Goal: Use online tool/utility: Utilize a website feature to perform a specific function

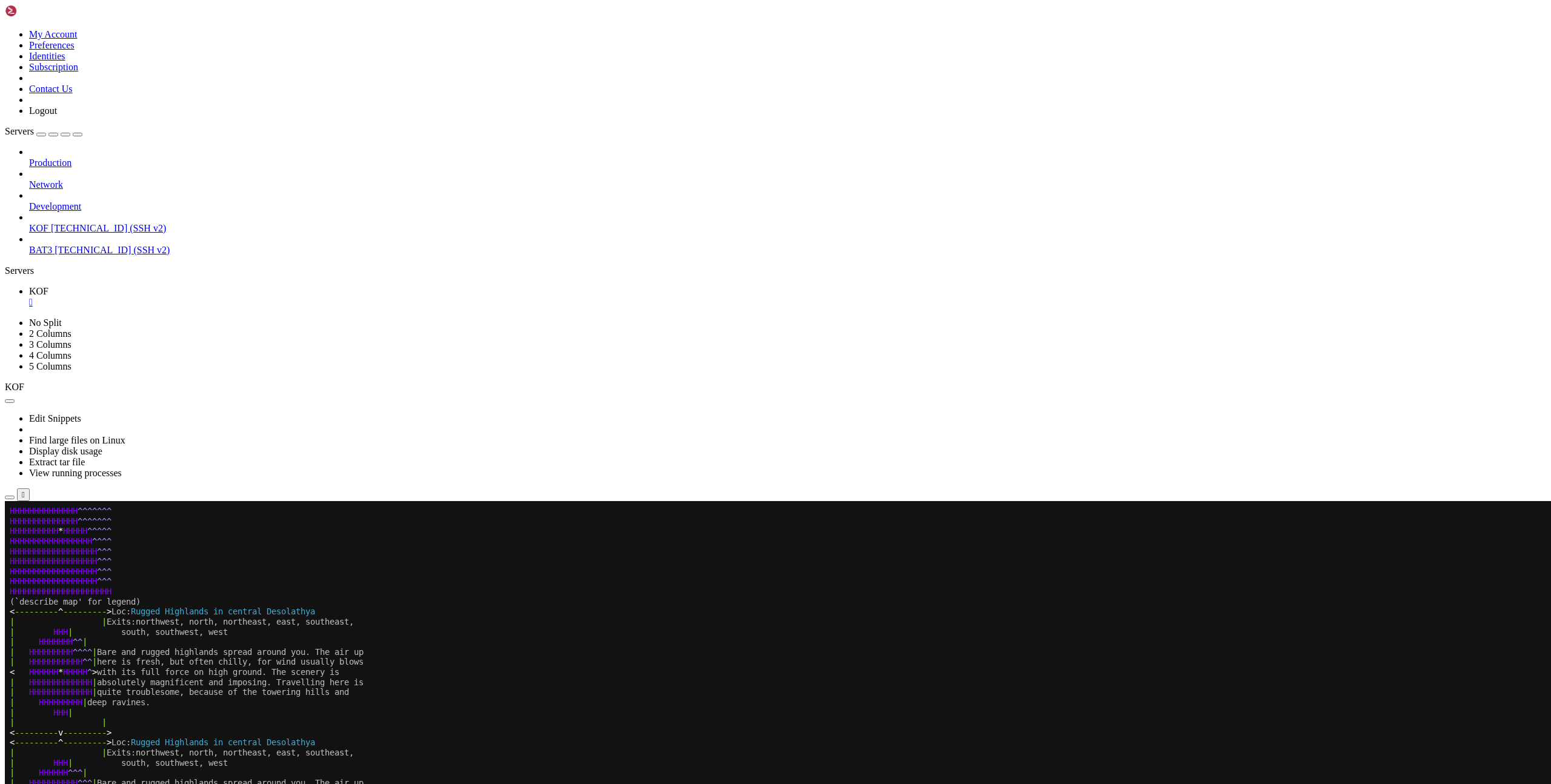
scroll to position [705, 0]
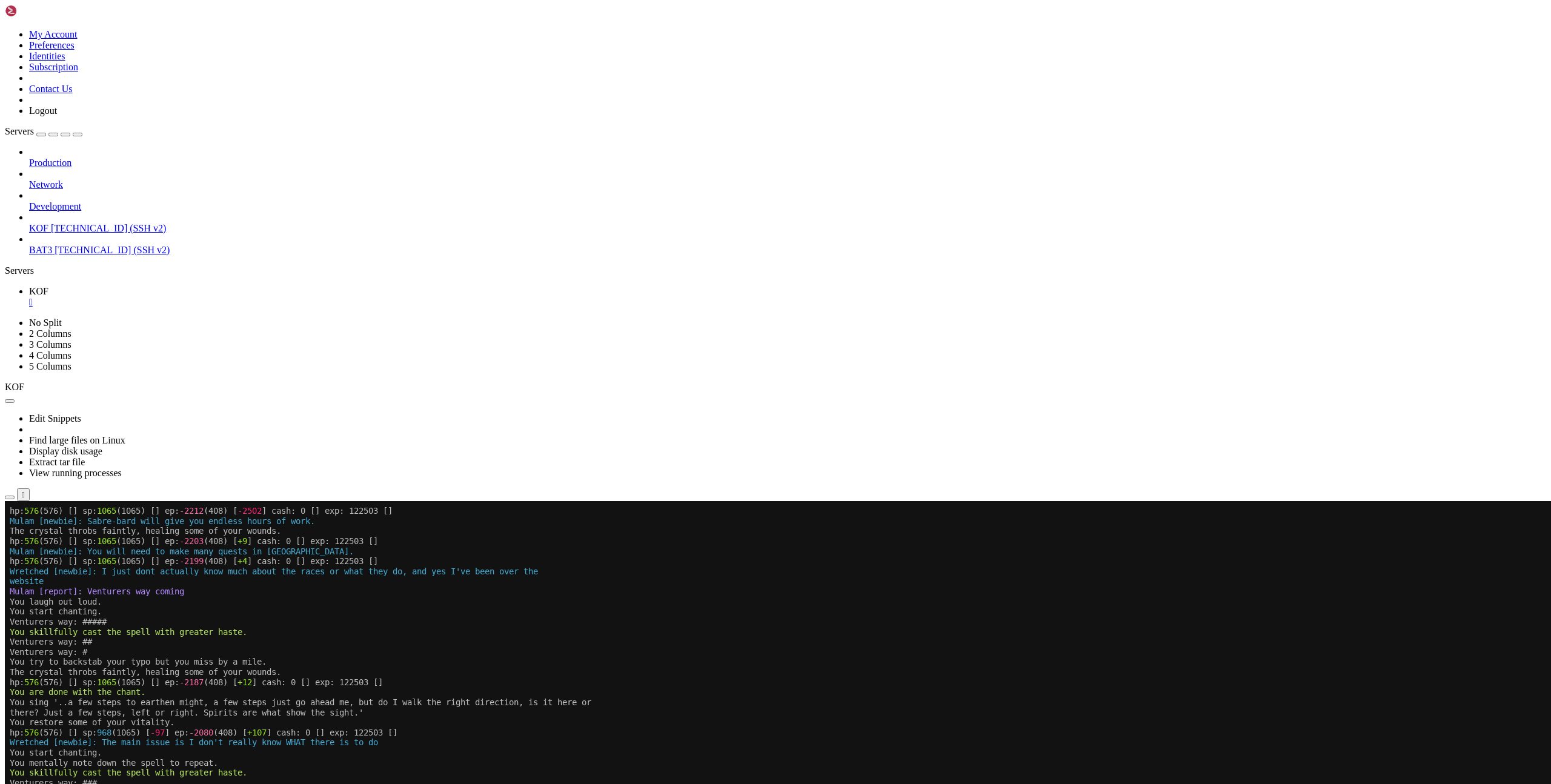
scroll to position [705, 0]
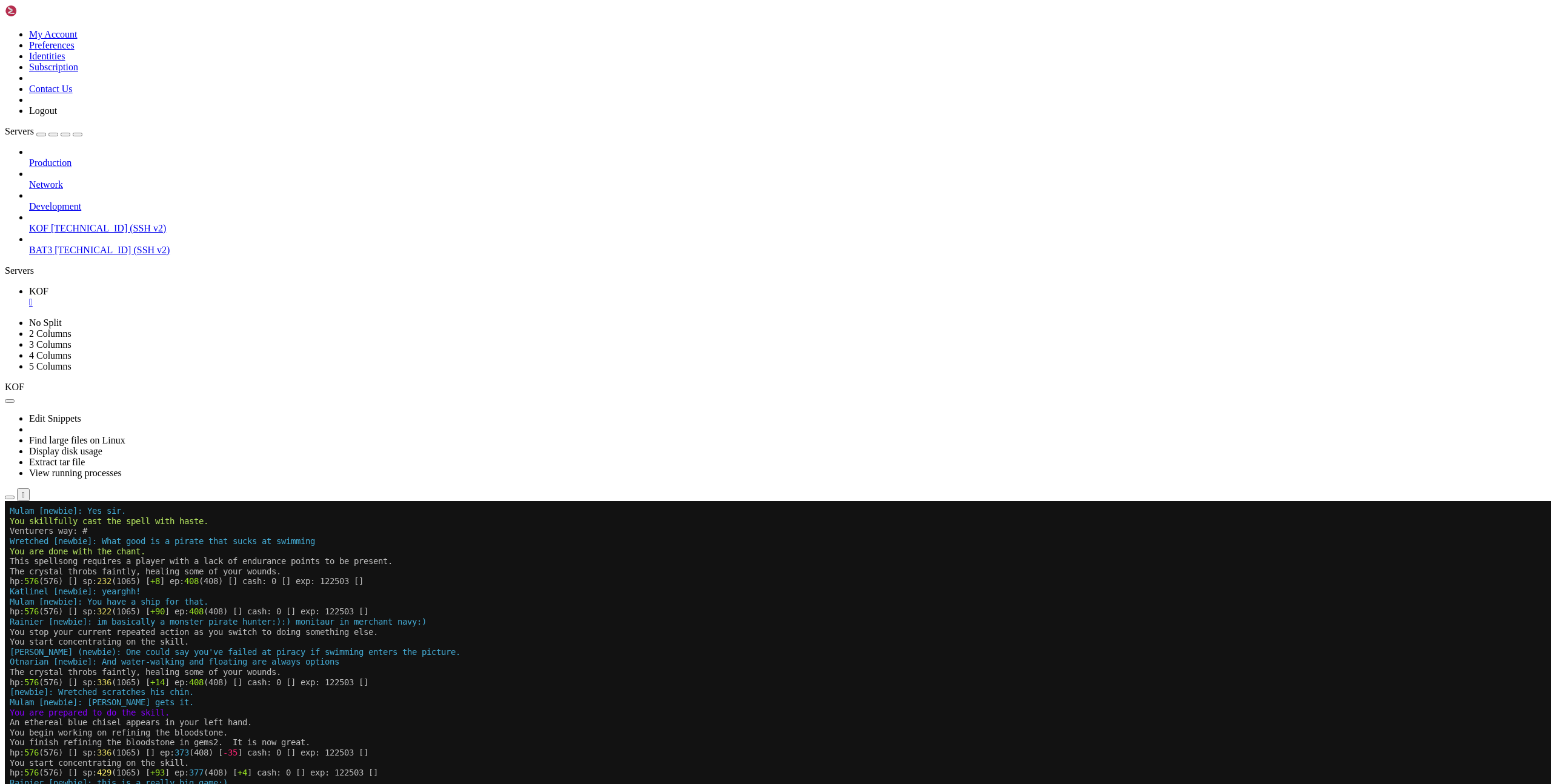
drag, startPoint x: 9, startPoint y: 1143, endPoint x: 125, endPoint y: 1148, distance: 116.1
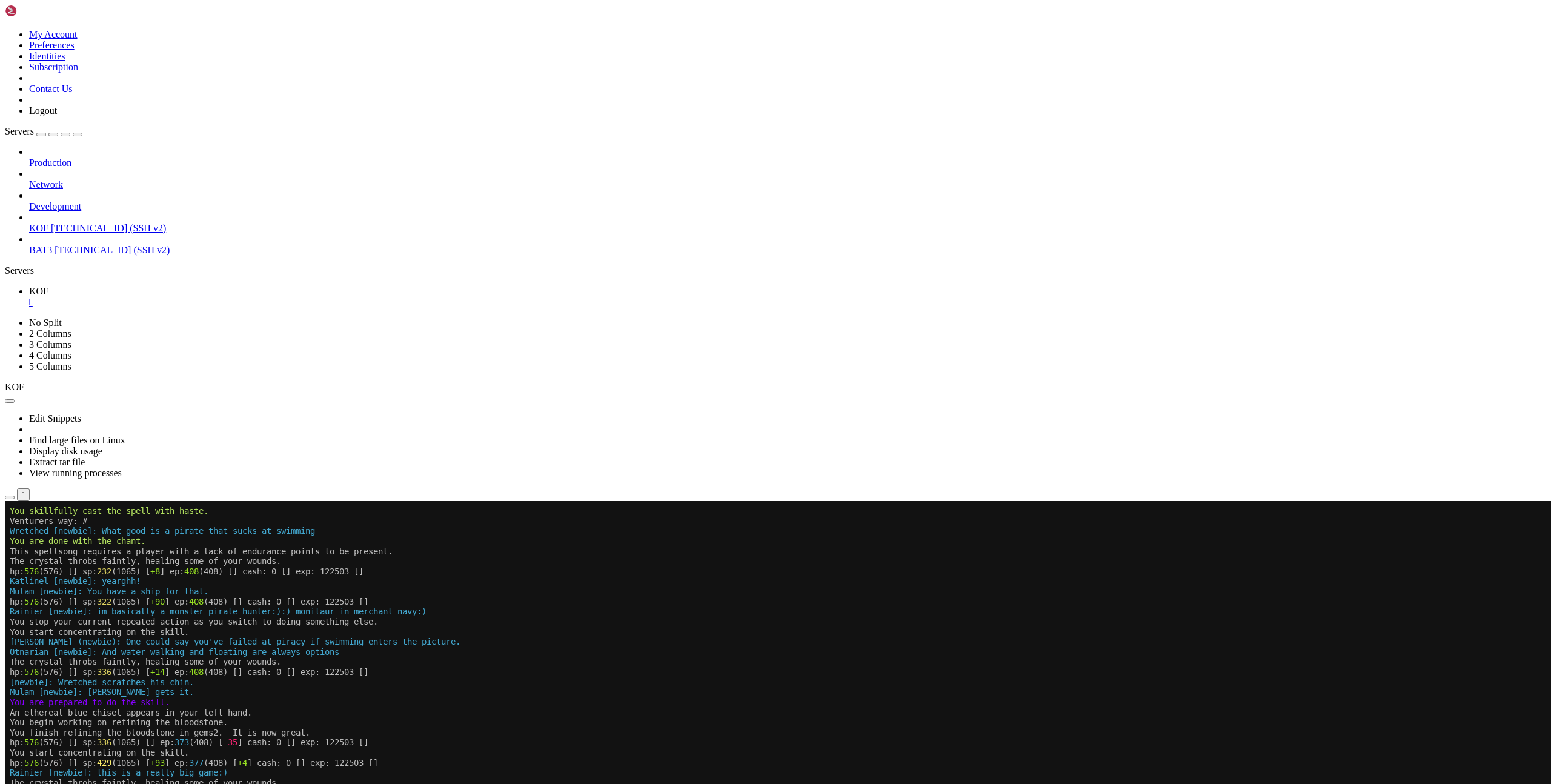
drag, startPoint x: 350, startPoint y: 1143, endPoint x: 9, endPoint y: 1142, distance: 341.0
drag, startPoint x: 354, startPoint y: 1134, endPoint x: 31, endPoint y: 1118, distance: 323.4
copy x-row "bb' is an command-alias to 'light torch;[PERSON_NAME];extinguish torch'."
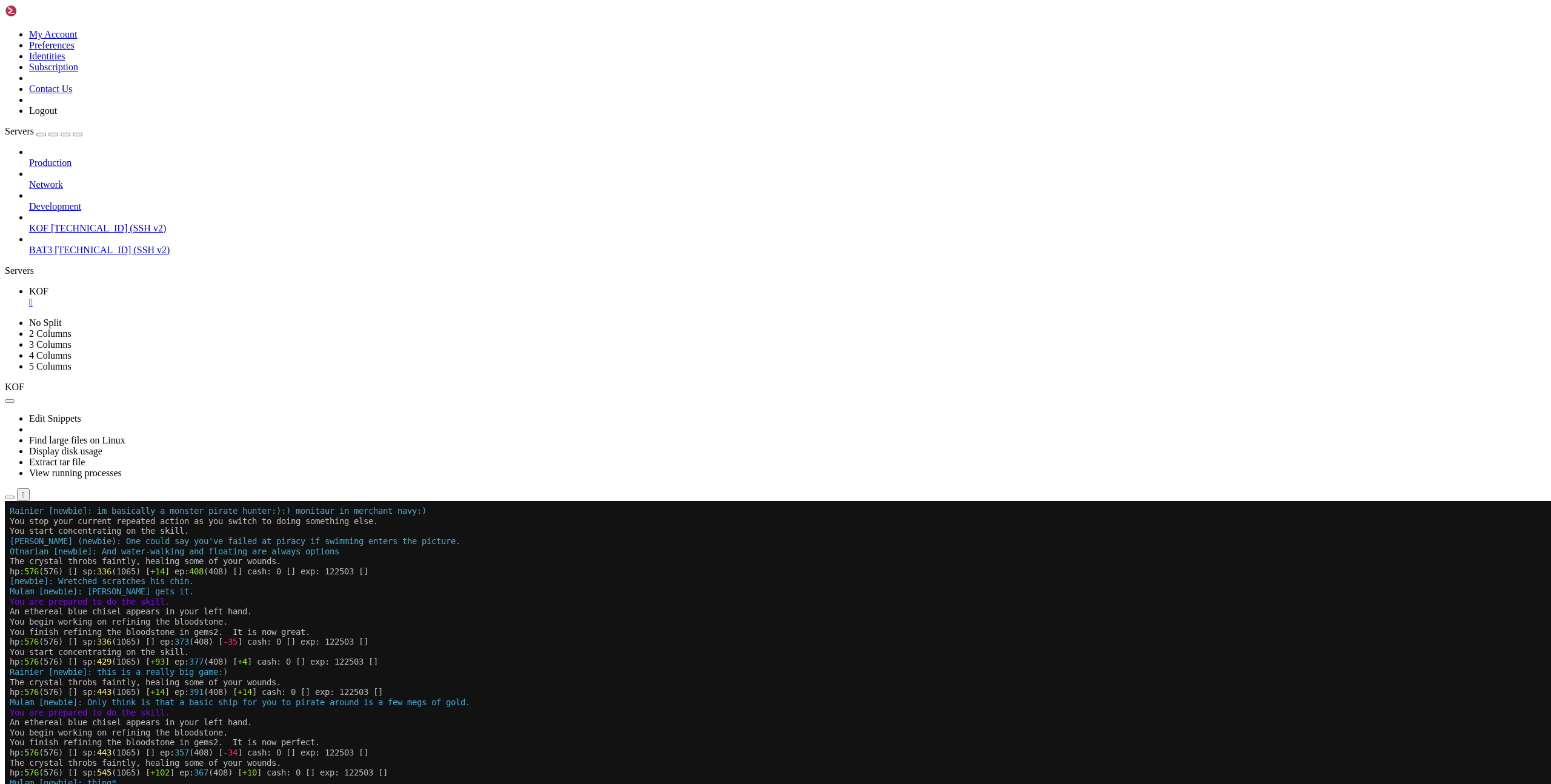
scroll to position [9, 0]
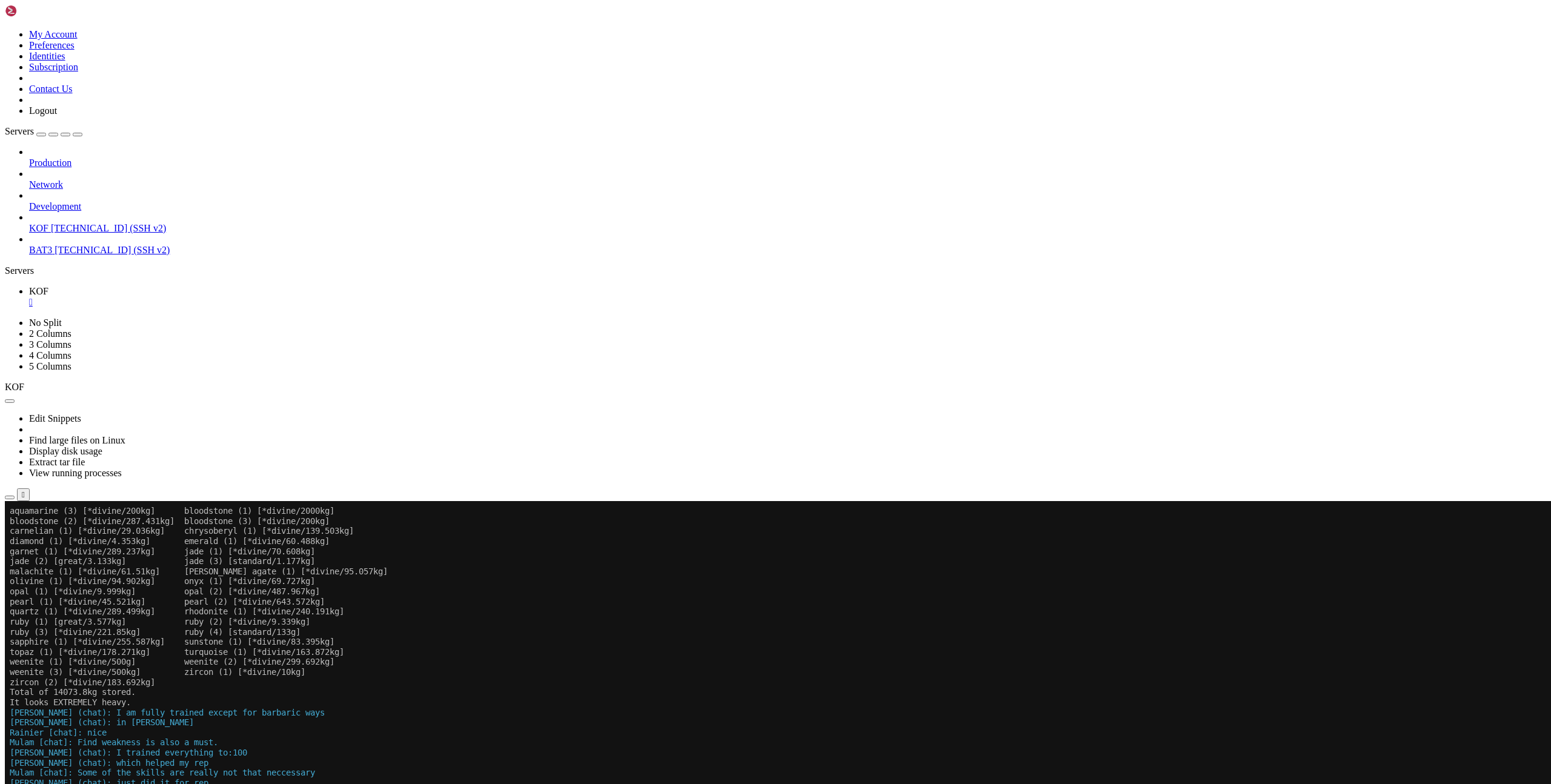
scroll to position [9, 0]
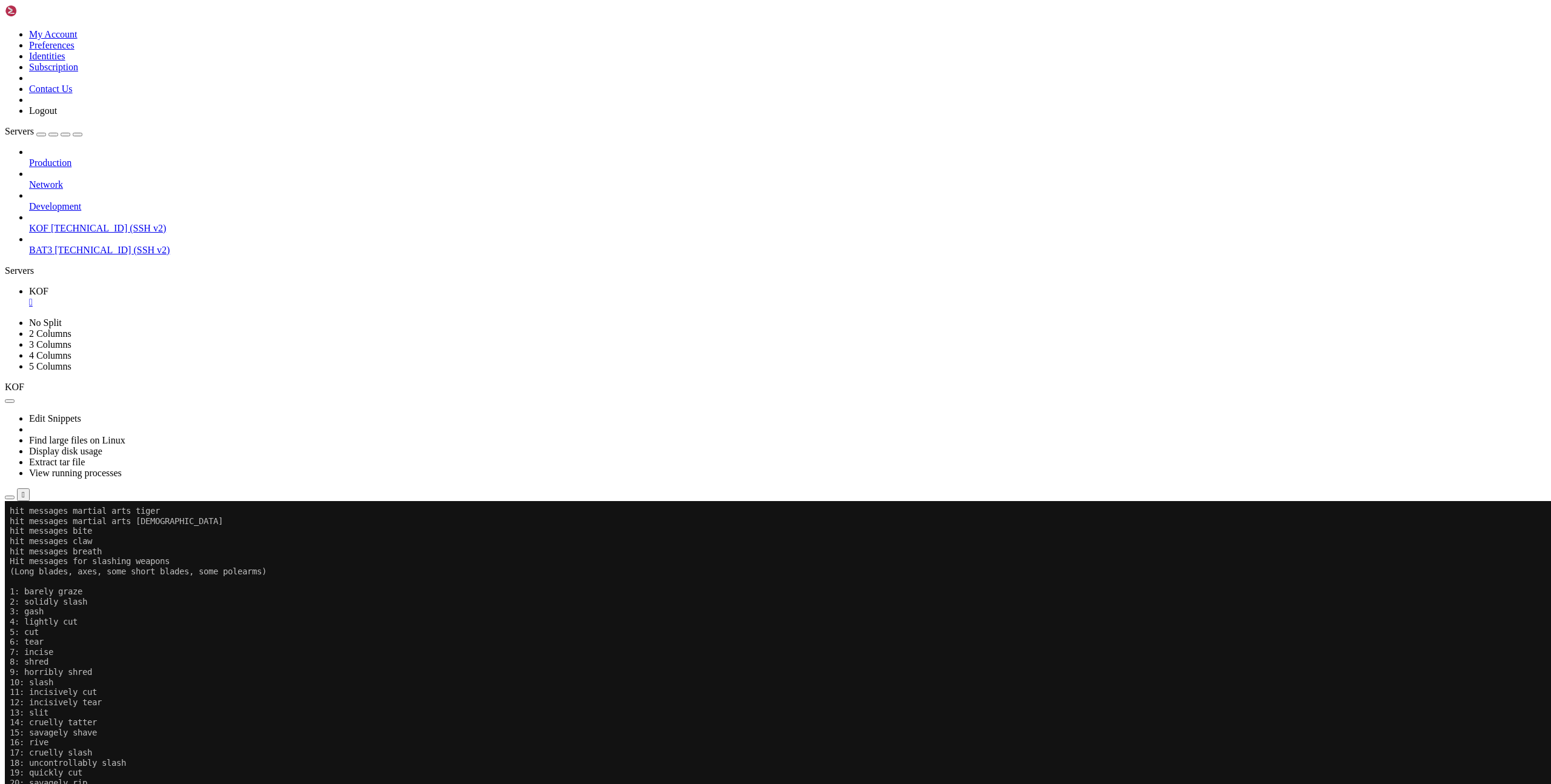
click at [916, 677] on x-row "10: slash" at bounding box center [703, 683] width 1387 height 11
